Goal: Communication & Community: Participate in discussion

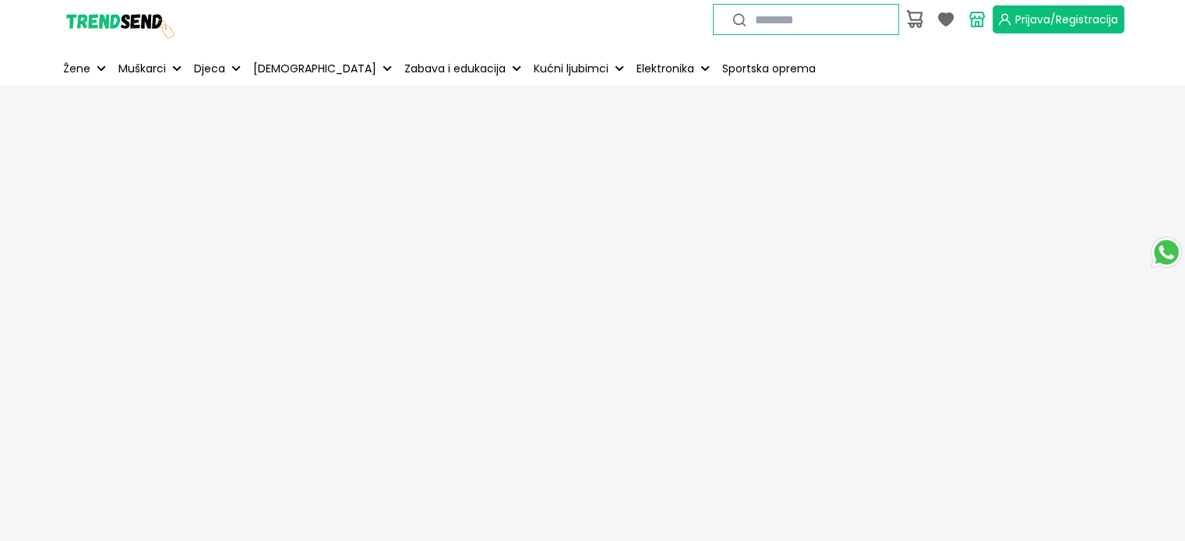
click at [1044, 29] on button "Prijava/Registracija" at bounding box center [1058, 19] width 132 height 28
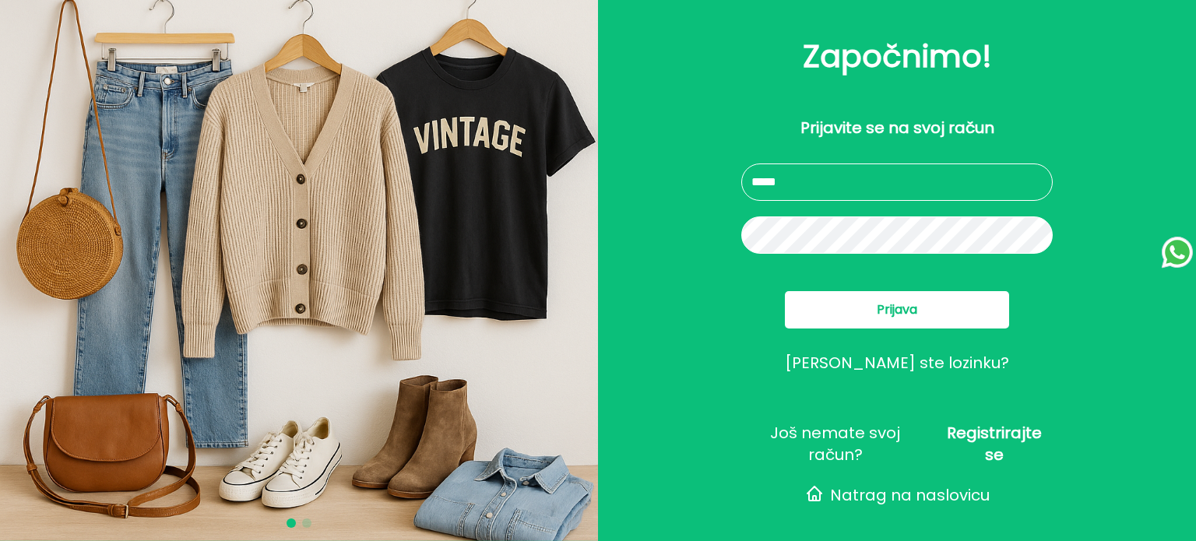
click at [894, 181] on input "text" at bounding box center [898, 182] width 312 height 37
type input "**********"
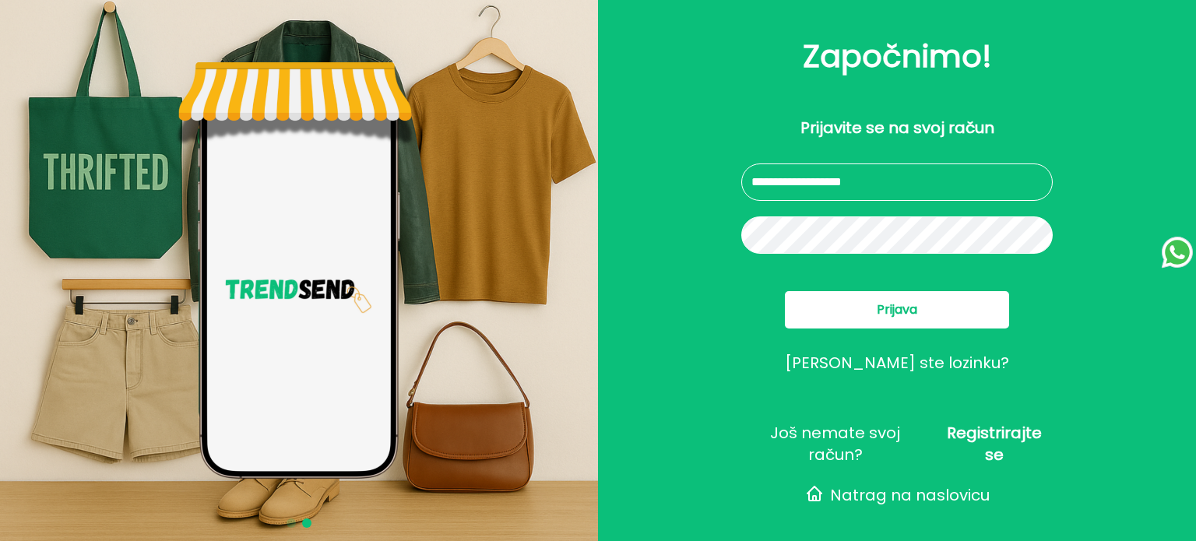
drag, startPoint x: 860, startPoint y: 305, endPoint x: 791, endPoint y: 335, distance: 75.0
click at [860, 305] on button "Prijava" at bounding box center [897, 309] width 224 height 37
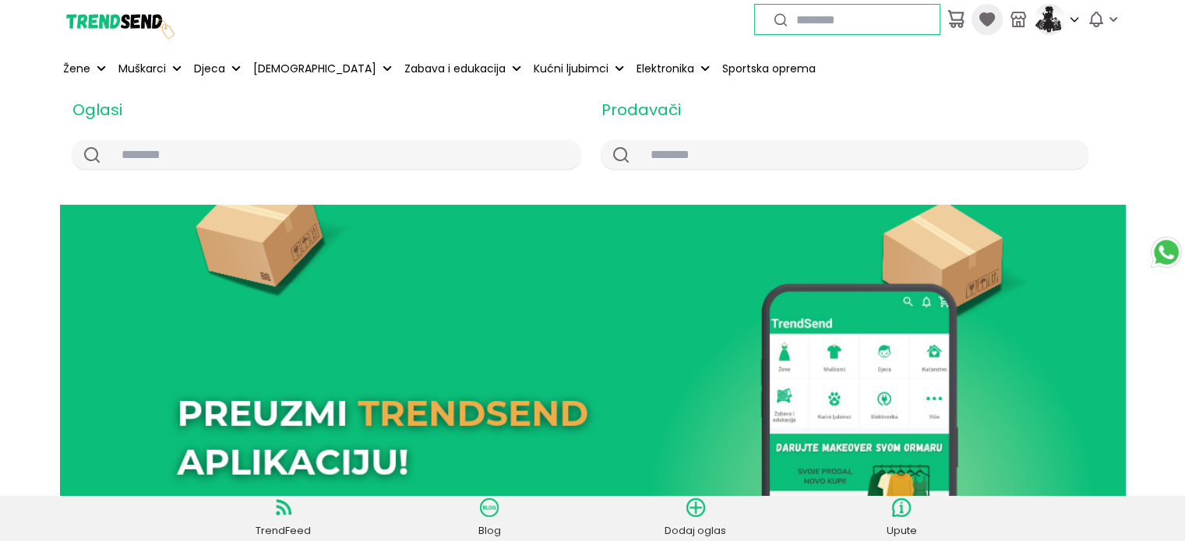
click at [991, 12] on icon at bounding box center [987, 19] width 19 height 19
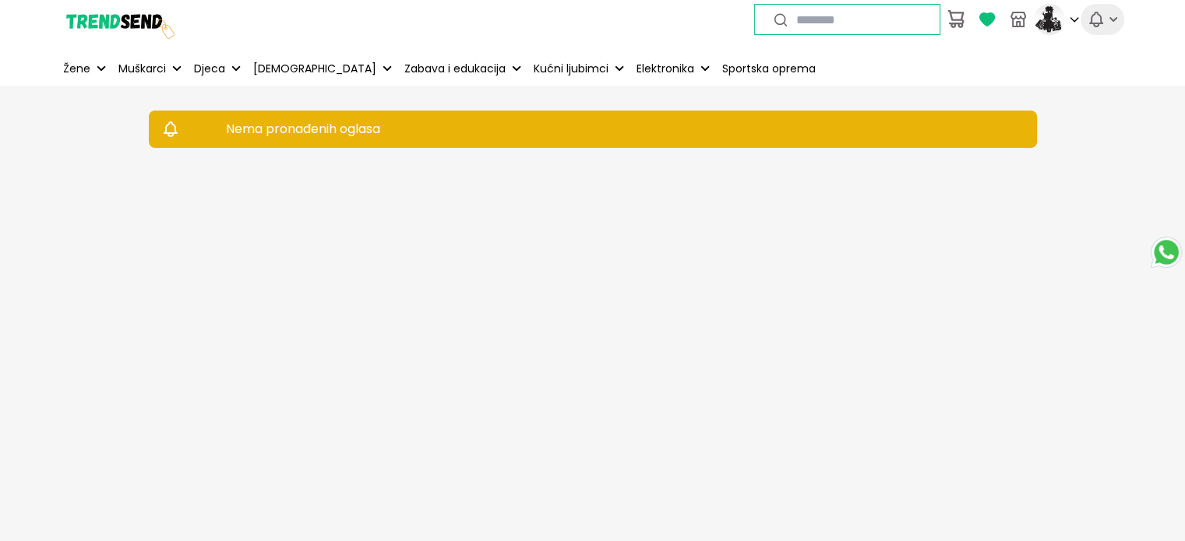
click at [1094, 27] on icon "button" at bounding box center [1096, 19] width 19 height 19
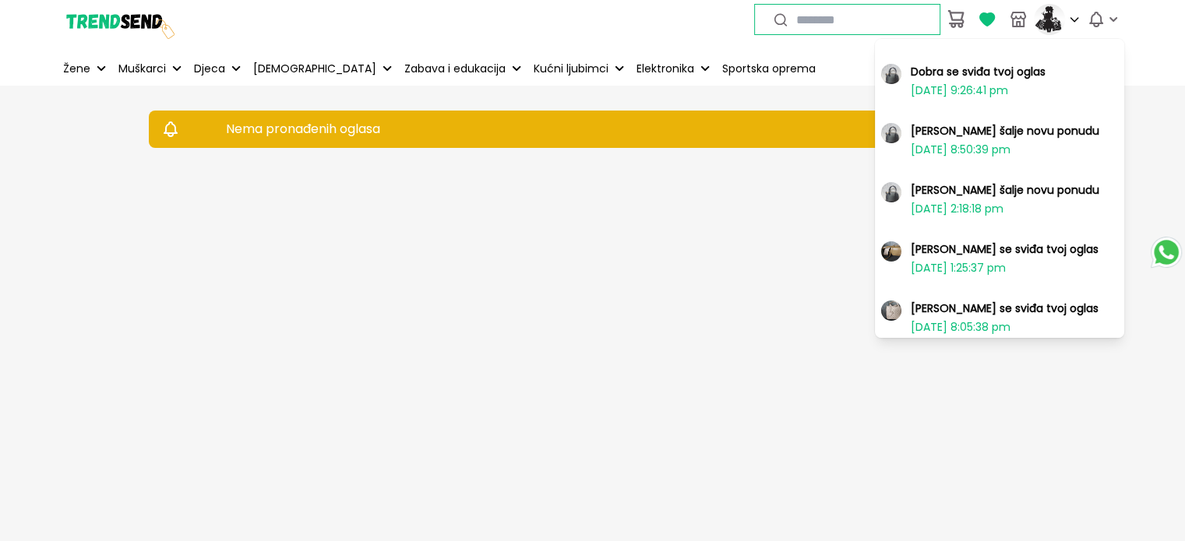
click at [1020, 73] on h2 "Dobra se sviđa tvoj oglas" at bounding box center [978, 72] width 135 height 16
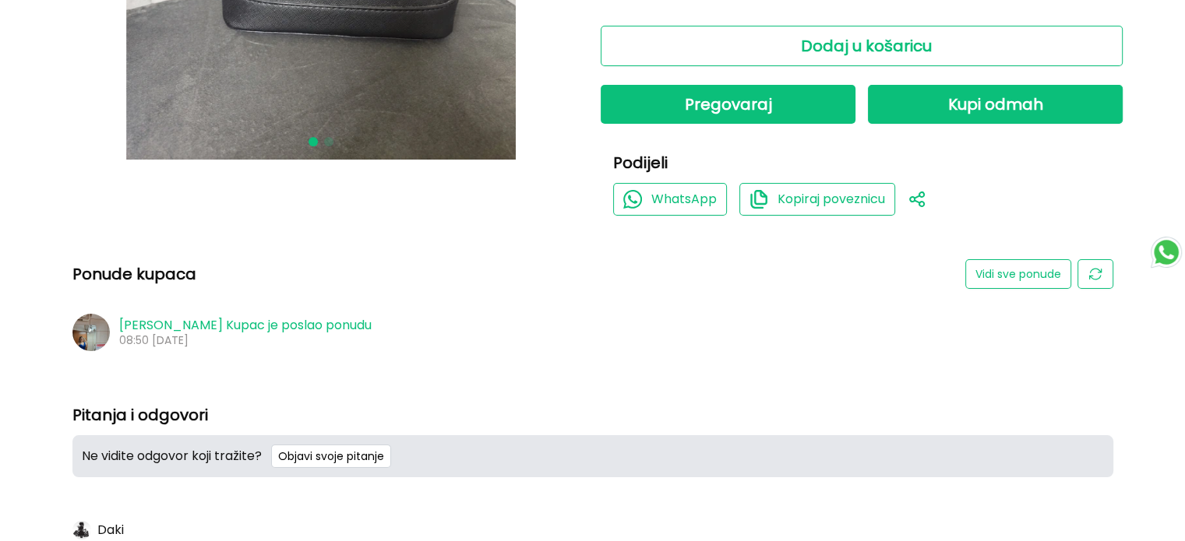
scroll to position [519, 0]
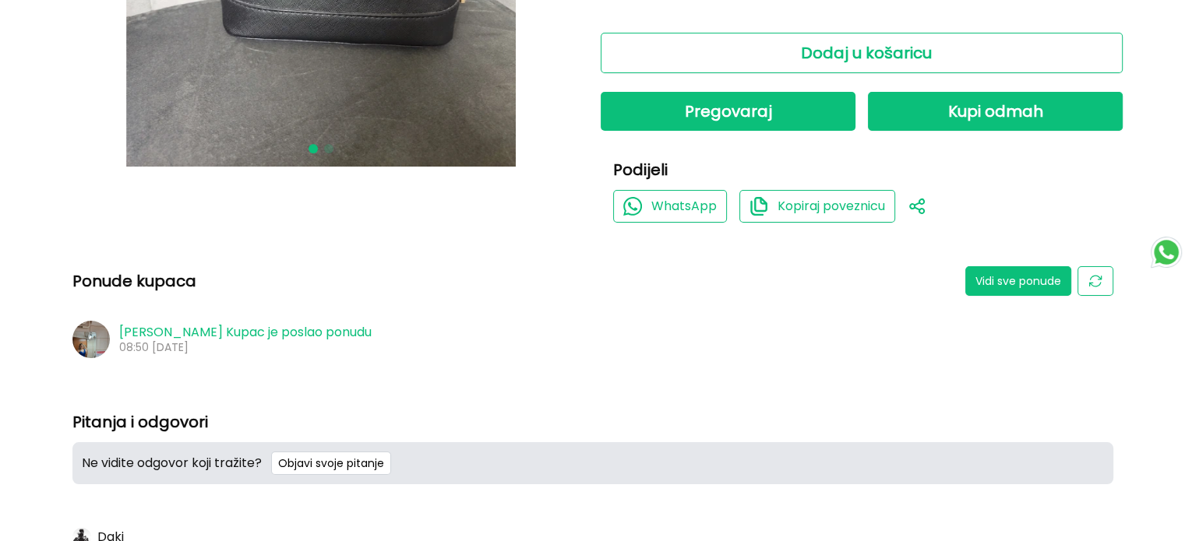
click at [997, 278] on button "Vidi sve ponude" at bounding box center [1018, 281] width 106 height 30
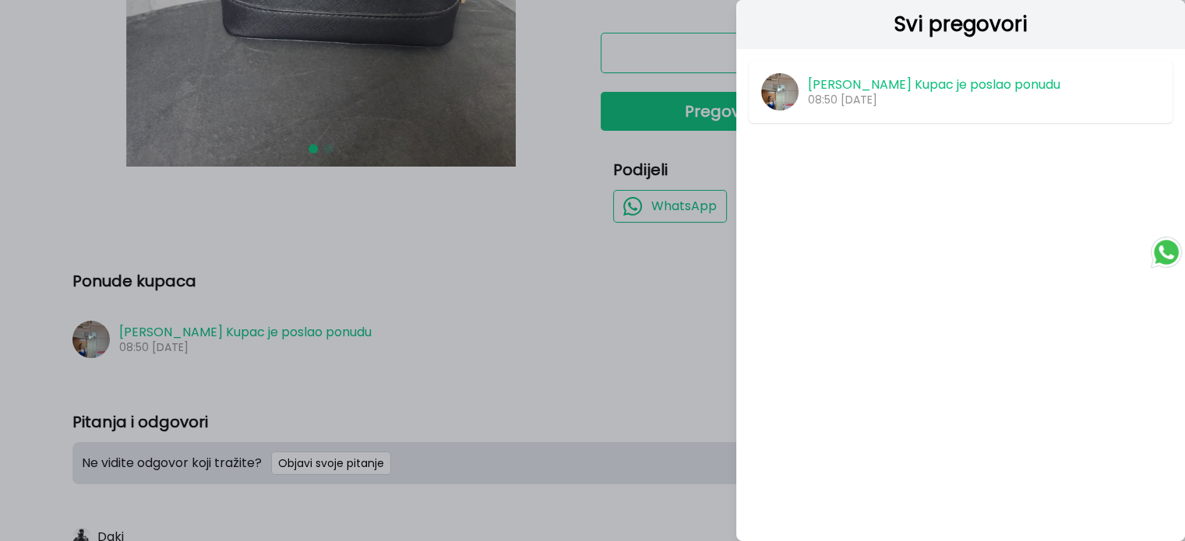
click at [0, 256] on div at bounding box center [592, 270] width 1185 height 541
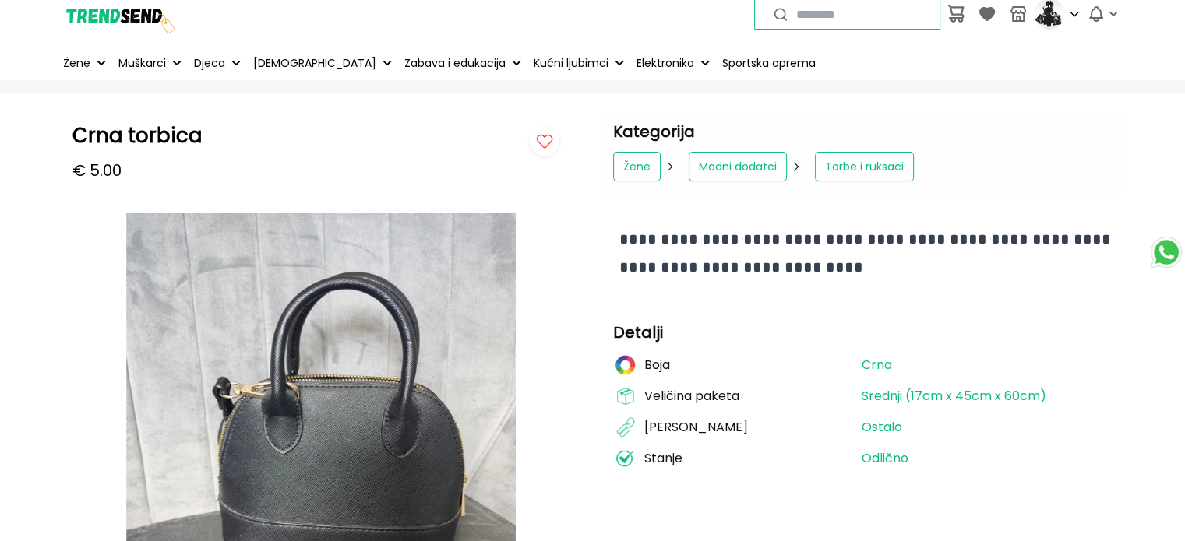
scroll to position [0, 0]
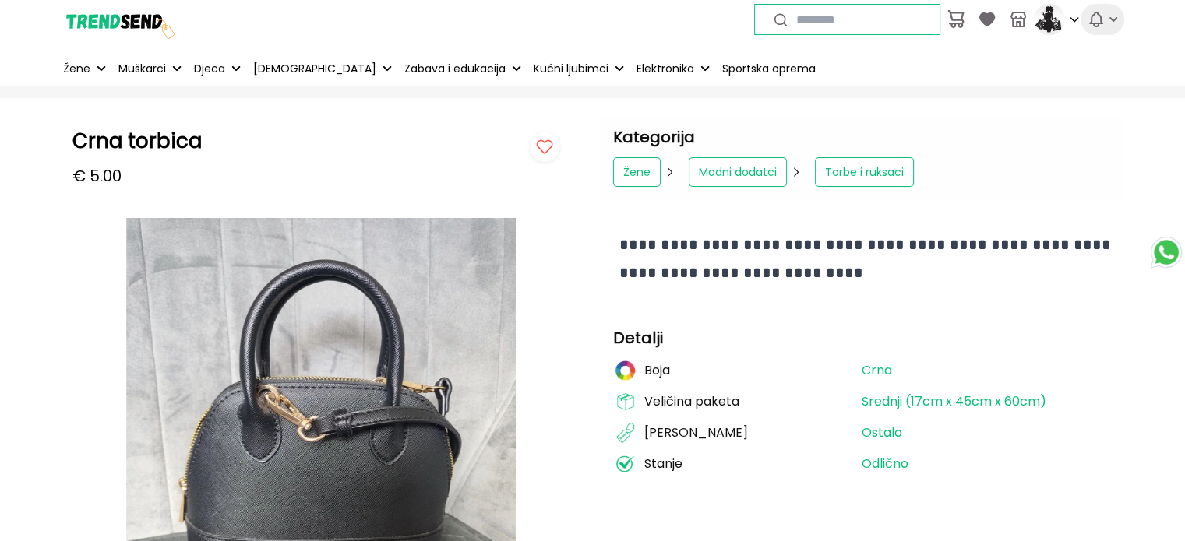
click at [1085, 27] on button "button" at bounding box center [1102, 19] width 44 height 31
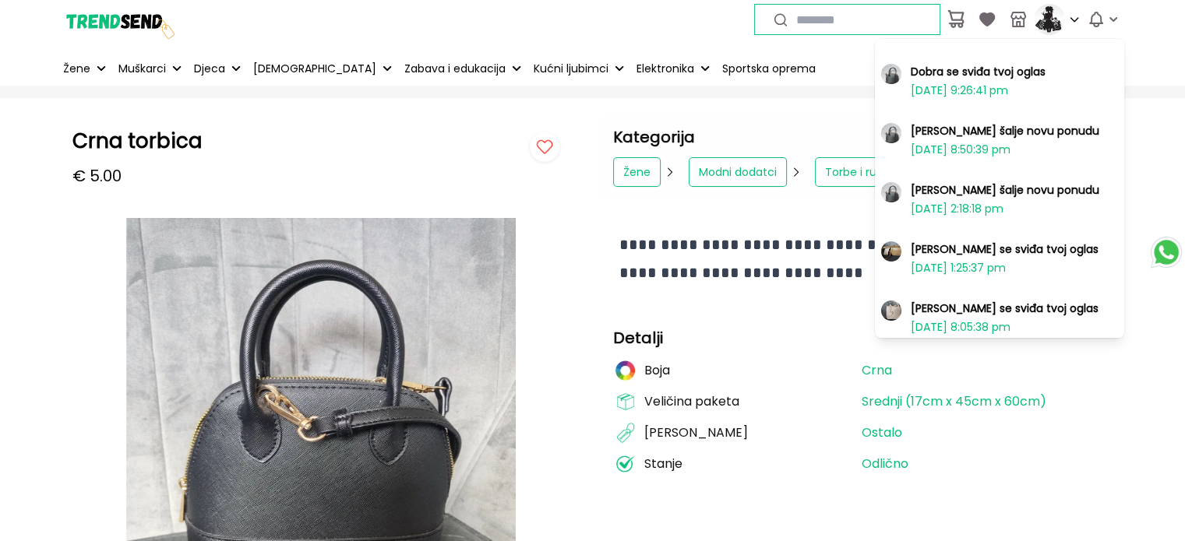
click at [985, 257] on div "[PERSON_NAME] se sviđa tvoj oglas [DATE] 1:25:37 pm" at bounding box center [1005, 258] width 188 height 34
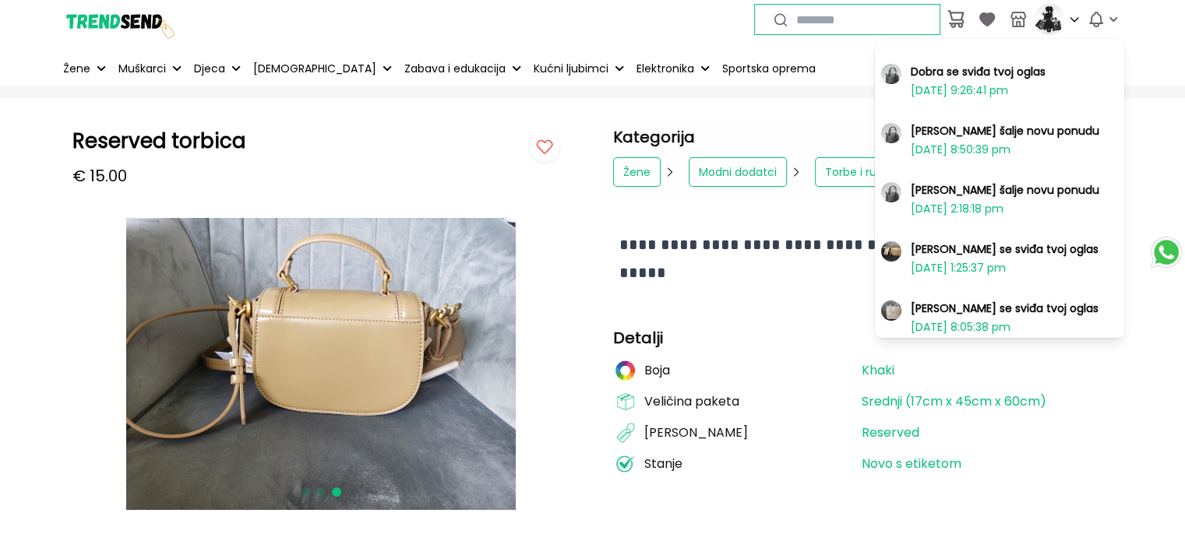
click at [1010, 311] on h2 "[PERSON_NAME] se sviđa tvoj oglas" at bounding box center [1005, 309] width 188 height 16
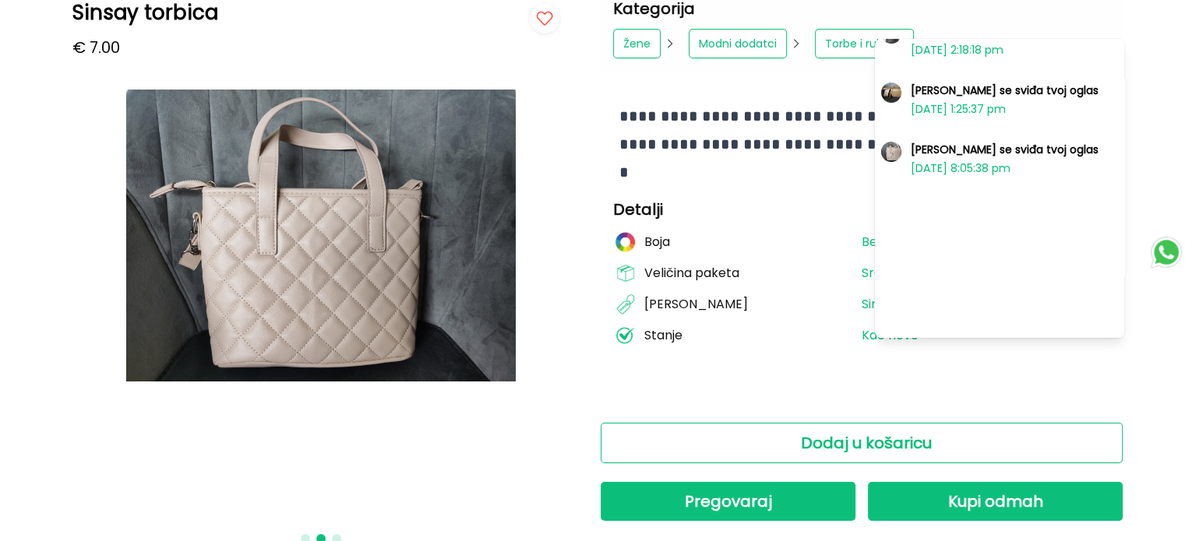
scroll to position [129, 0]
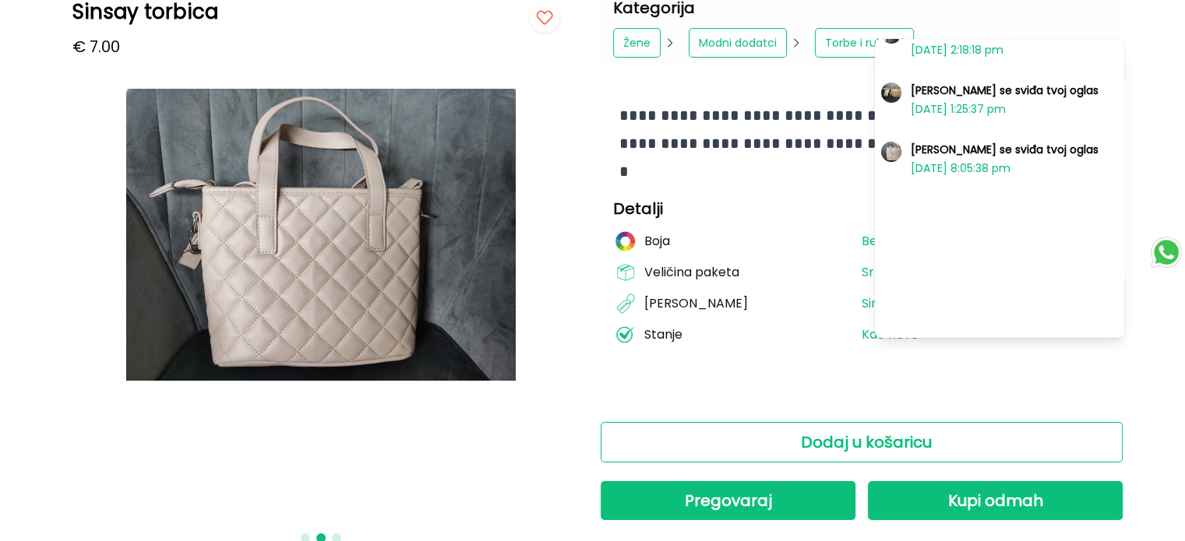
click at [1031, 227] on div "Dobra se sviđa tvoj oglas [DATE] 9:26:41 pm [PERSON_NAME] šalje novu ponudu [DA…" at bounding box center [999, 112] width 249 height 433
click at [1030, 329] on div "Dobra se sviđa tvoj oglas [DATE] 9:26:41 pm [PERSON_NAME] šalje novu ponudu [DA…" at bounding box center [999, 188] width 249 height 299
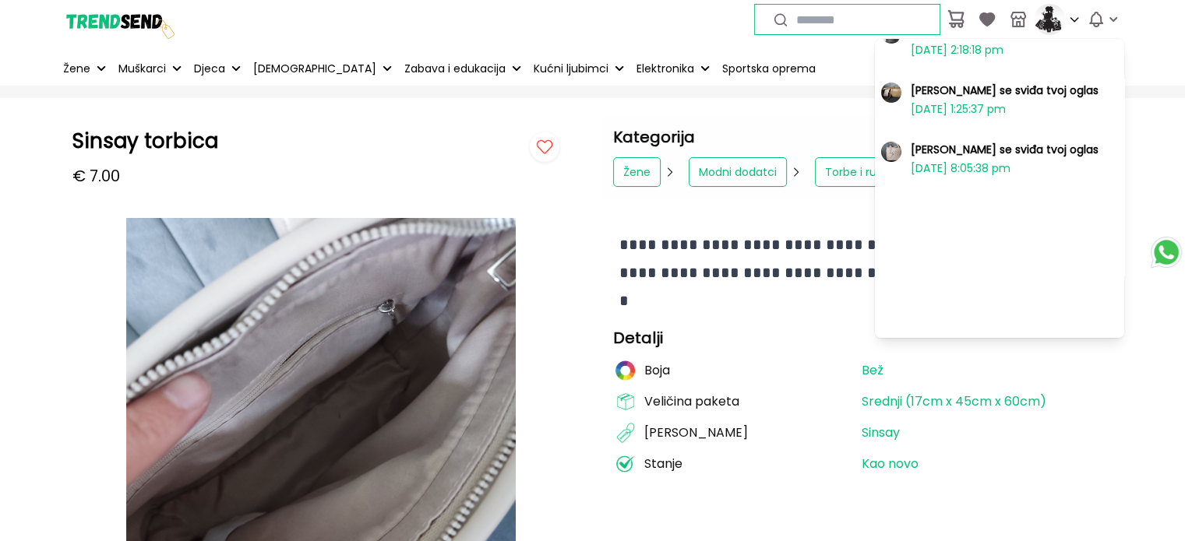
click at [68, 9] on img at bounding box center [118, 19] width 117 height 117
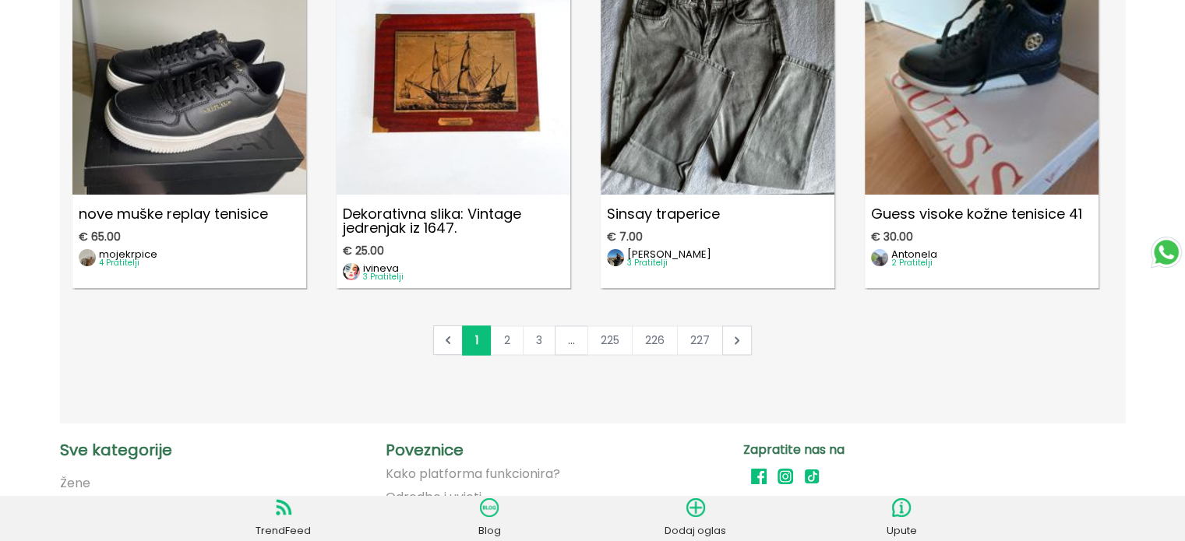
scroll to position [8423, 0]
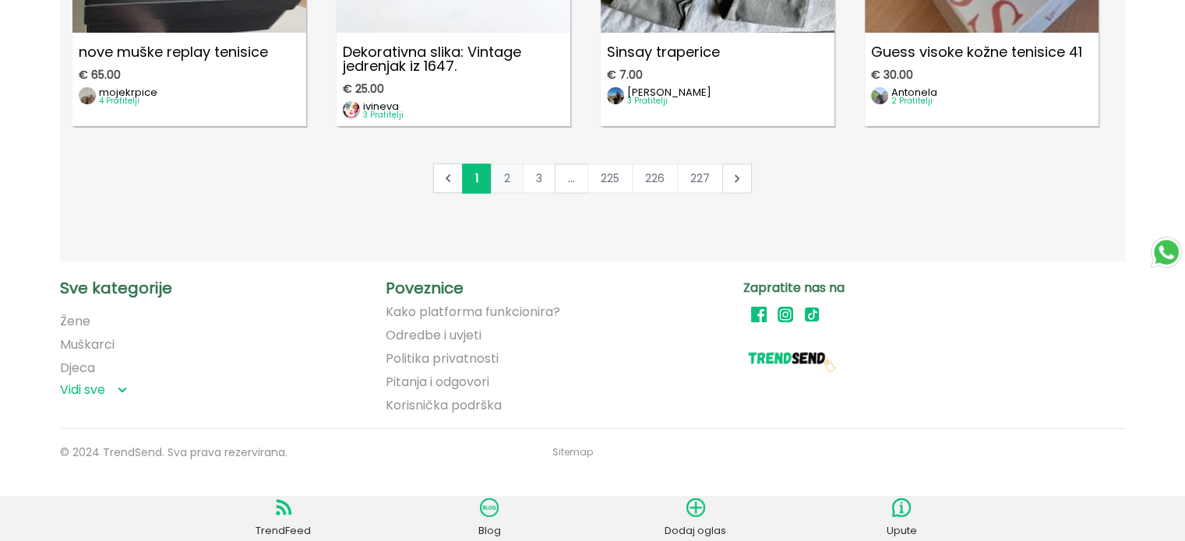
click at [498, 177] on link "2" at bounding box center [507, 179] width 33 height 30
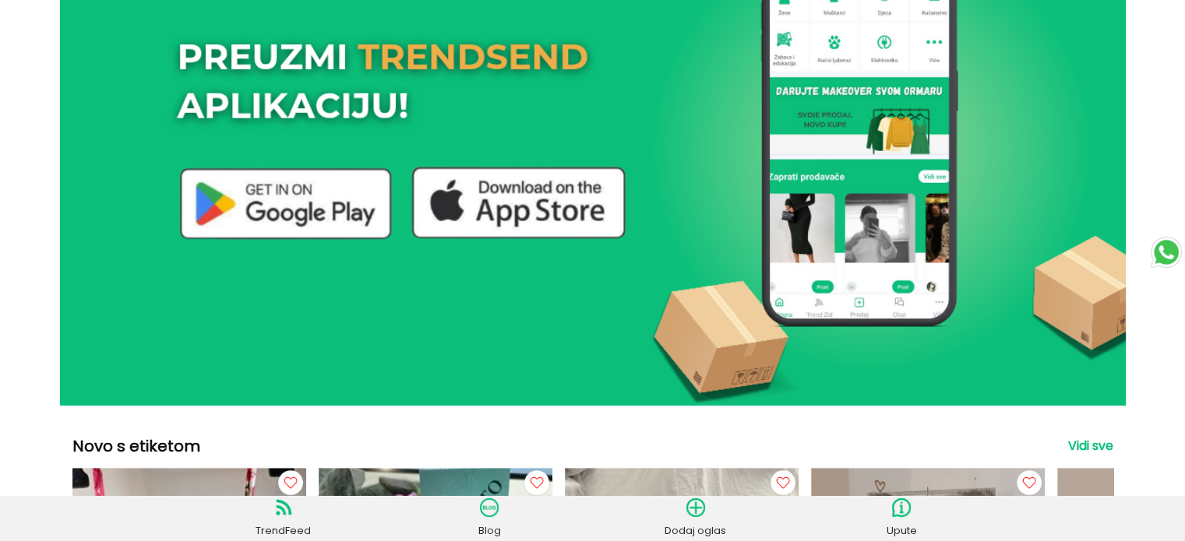
scroll to position [0, 0]
